Goal: Find specific page/section: Find specific page/section

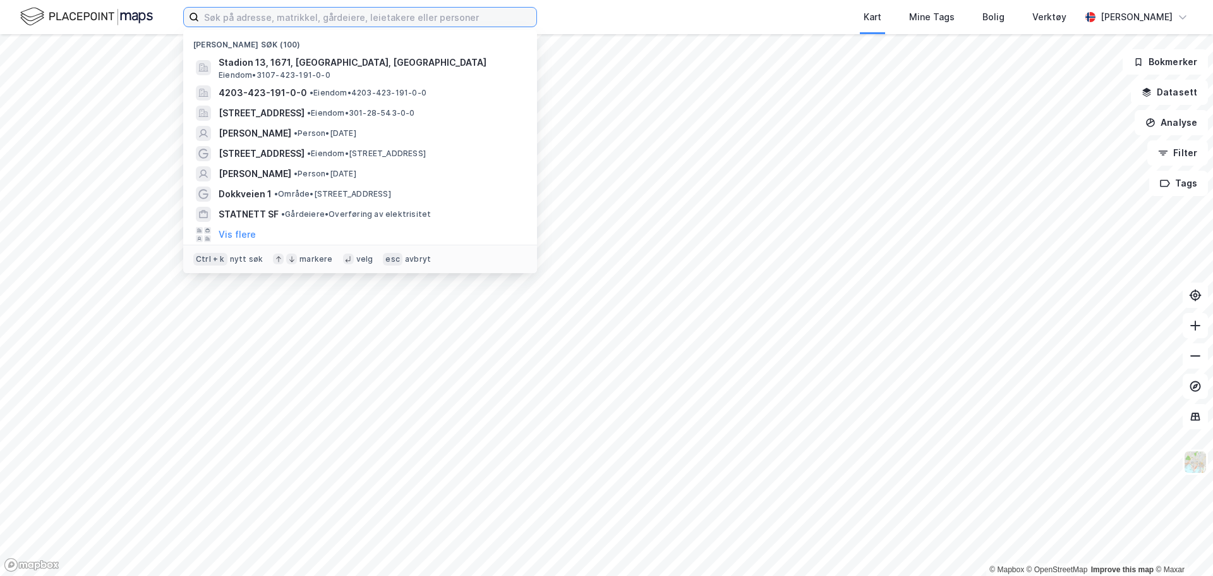
click at [247, 16] on input at bounding box center [367, 17] width 337 height 19
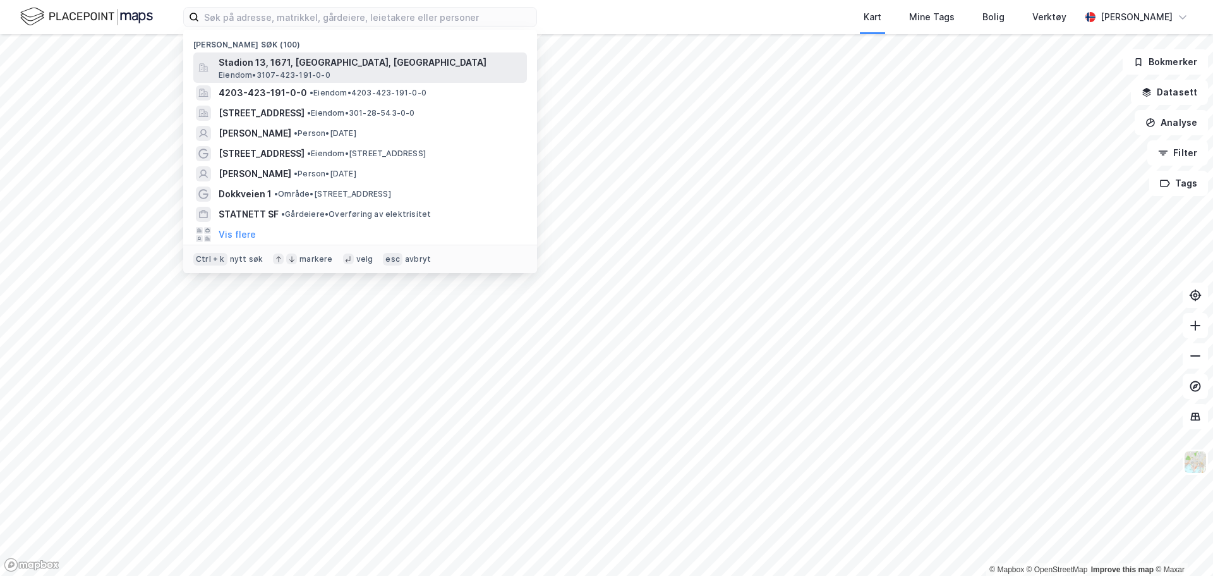
click at [400, 66] on span "Stadion 13, 1671, [GEOGRAPHIC_DATA], [GEOGRAPHIC_DATA]" at bounding box center [370, 62] width 303 height 15
